Goal: Check status

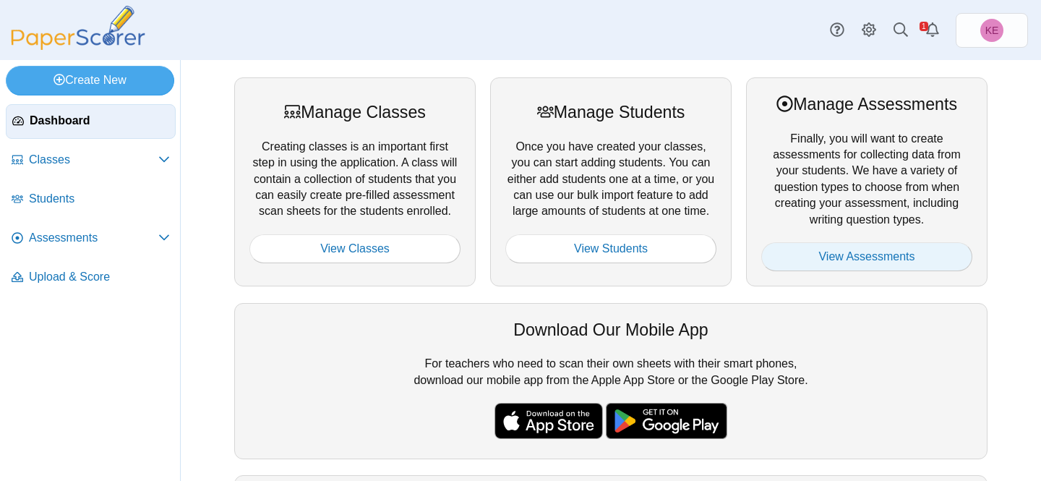
click at [899, 253] on link "View Assessments" at bounding box center [866, 256] width 211 height 29
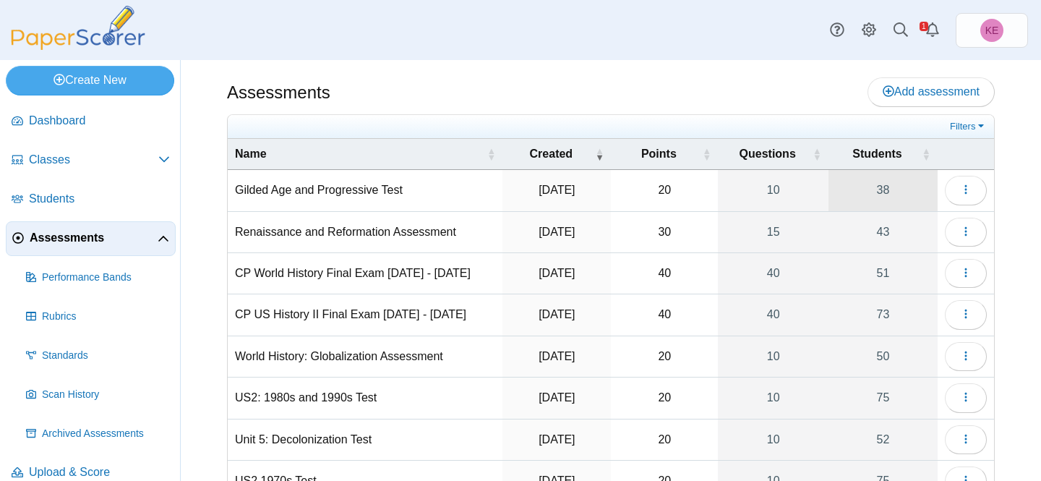
click at [847, 197] on link "38" at bounding box center [883, 190] width 109 height 40
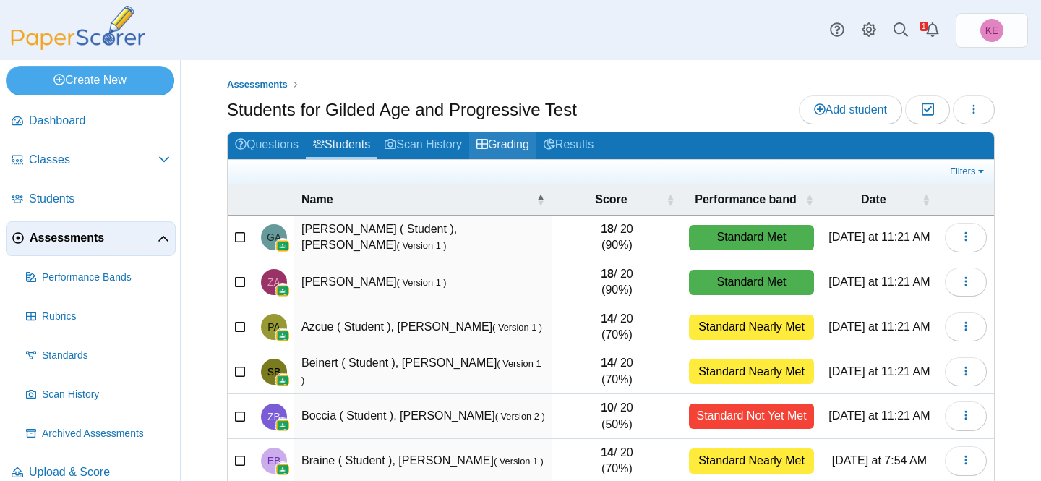
click at [504, 143] on link "Grading" at bounding box center [502, 145] width 67 height 27
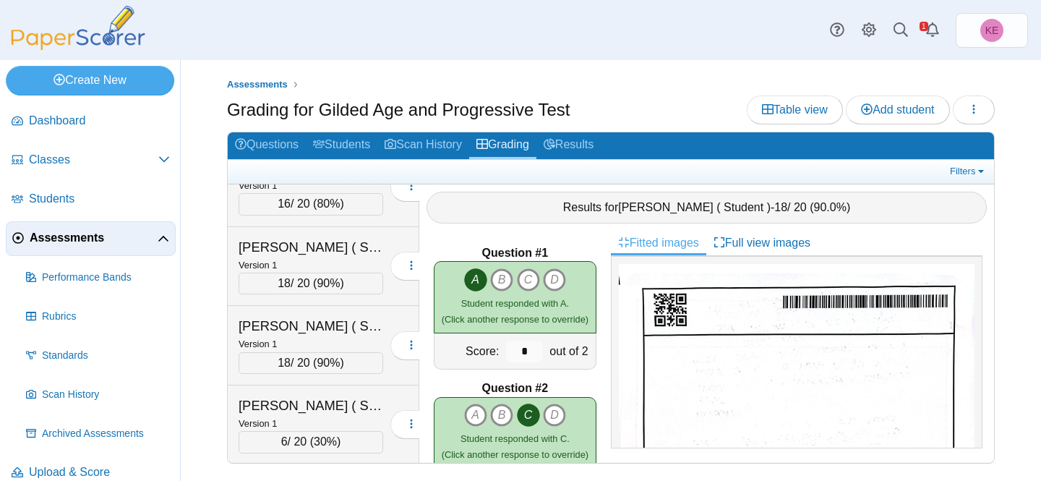
scroll to position [2138, 0]
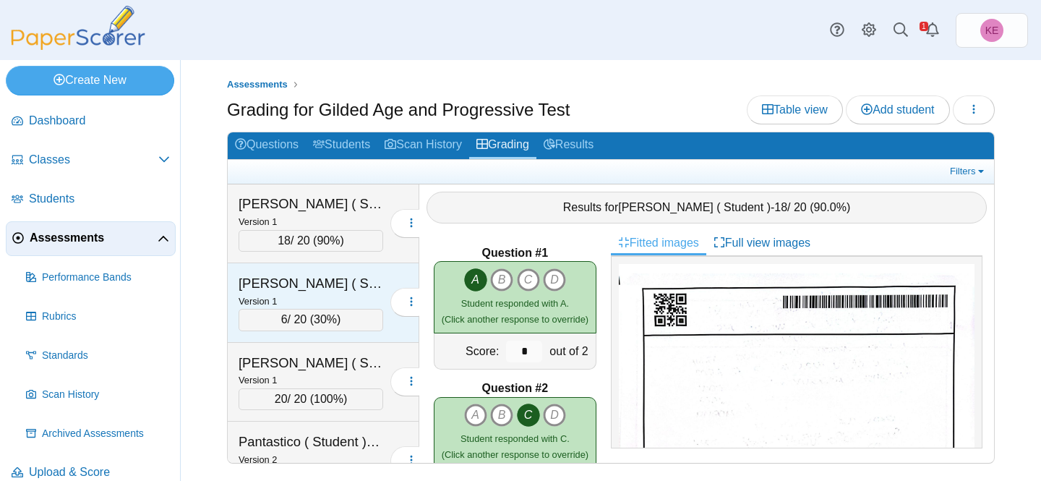
click at [355, 281] on div "Murphy ( Student ), James" at bounding box center [311, 283] width 145 height 19
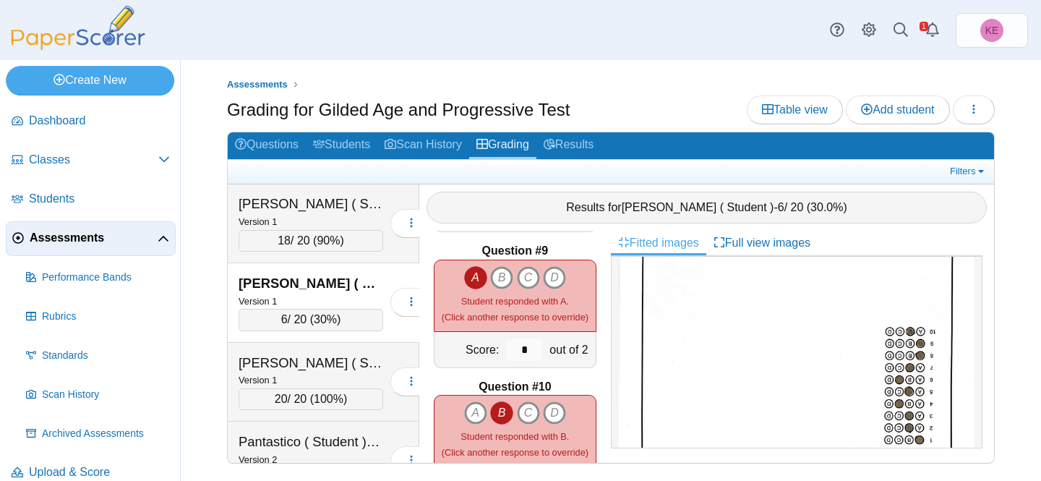
scroll to position [1088, 0]
